Goal: Task Accomplishment & Management: Manage account settings

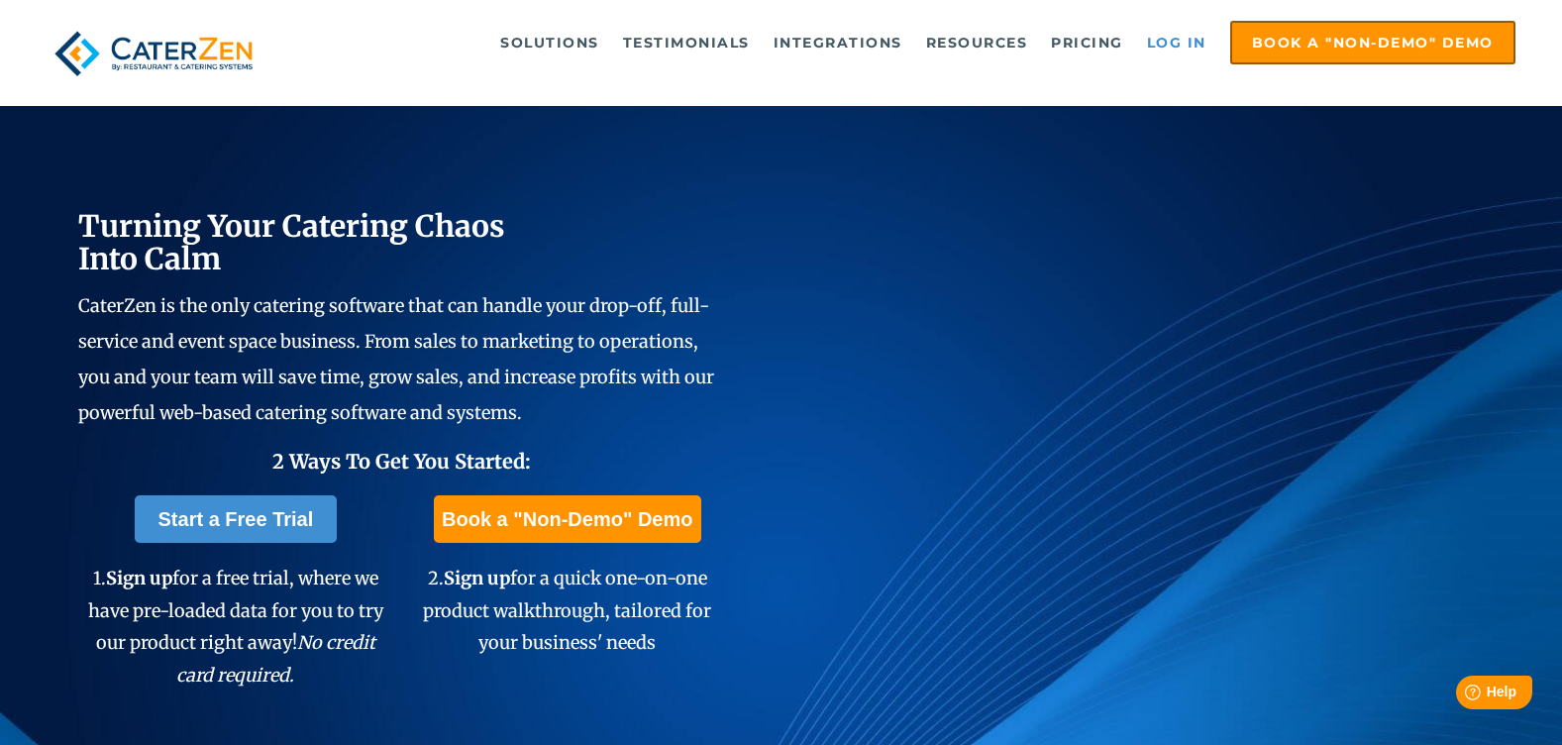
click at [1185, 50] on link "Log in" at bounding box center [1176, 43] width 79 height 40
click at [1184, 40] on link "Log in" at bounding box center [1176, 43] width 79 height 40
